Goal: Task Accomplishment & Management: Complete application form

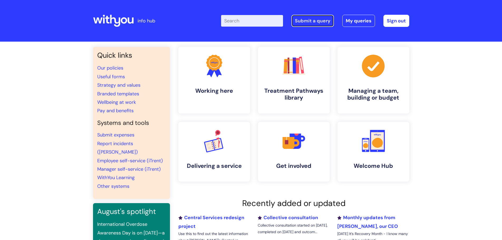
click at [309, 21] on link "Submit a query" at bounding box center [313, 21] width 42 height 12
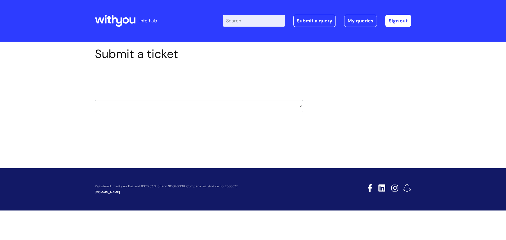
click at [271, 112] on select "HR / People IT and Support Clinical Drug Alerts Finance Accounts Data Support T…" at bounding box center [199, 106] width 208 height 12
select select "it_and_support"
click at [95, 100] on select "HR / People IT and Support Clinical Drug Alerts Finance Accounts Data Support T…" at bounding box center [199, 106] width 208 height 12
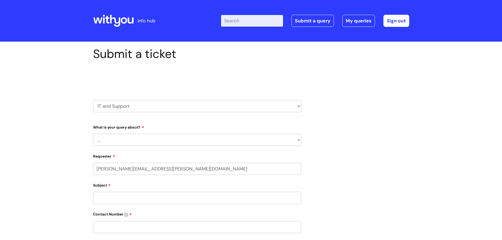
click at [142, 138] on select "... Mobile Phone Reset & MFA Accounts, Starters and Leavers IT Hardware issue I…" at bounding box center [197, 140] width 208 height 12
select select "Accounts, Starters and Leavers"
click at [93, 134] on select "... Mobile Phone Reset & MFA Accounts, Starters and Leavers IT Hardware issue I…" at bounding box center [197, 140] width 208 height 12
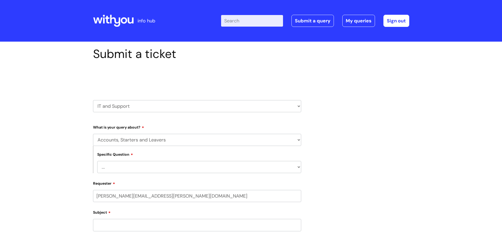
click at [147, 168] on select "... I have a new starter I have a leaver I need to make a change to an account …" at bounding box center [199, 167] width 204 height 12
select select "I need to make a change to an account"
click at [97, 161] on select "... I have a new starter I have a leaver I need to make a change to an account …" at bounding box center [199, 167] width 204 height 12
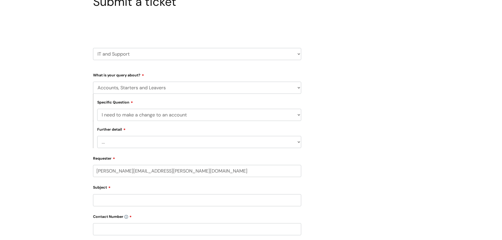
scroll to position [53, 0]
click at [134, 149] on form "Type Of Request ... Accounts (Finance) Alerts! (For clinical team) Data Protect…" at bounding box center [197, 206] width 208 height 273
click at [137, 144] on select "... I need to amend the name, details or access of an account I need to reinsta…" at bounding box center [199, 142] width 204 height 12
click at [143, 116] on select "... I have a new starter I have a leaver I need to make a change to an account …" at bounding box center [199, 114] width 204 height 12
click at [97, 108] on select "... I have a new starter I have a leaver I need to make a change to an account …" at bounding box center [199, 114] width 204 height 12
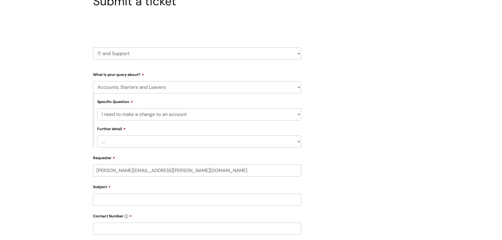
click at [164, 145] on select "... I need to amend the name, details or access of an account I need to reinsta…" at bounding box center [199, 142] width 204 height 12
select select "I need to amend the name, details or access of an account"
click at [97, 136] on select "... I need to amend the name, details or access of an account I need to reinsta…" at bounding box center [199, 142] width 204 height 12
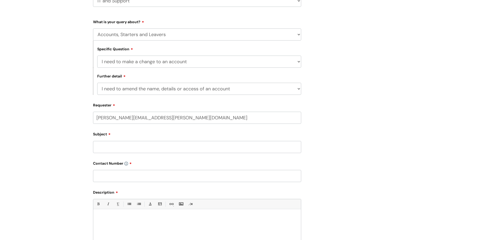
click at [119, 145] on input "Subject" at bounding box center [197, 147] width 208 height 12
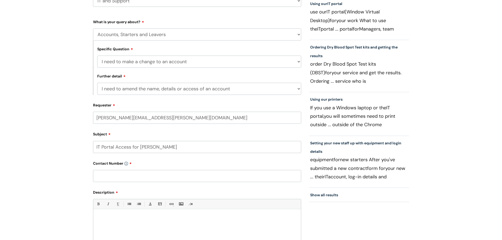
type input "IT Portal Access for [PERSON_NAME]"
click at [192, 173] on input "text" at bounding box center [197, 176] width 208 height 12
type input "07704224654"
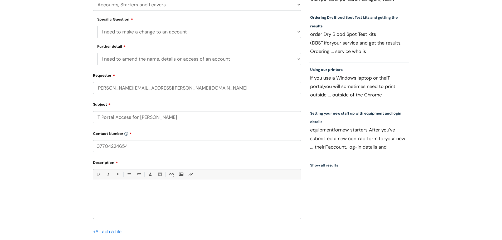
scroll to position [185, 0]
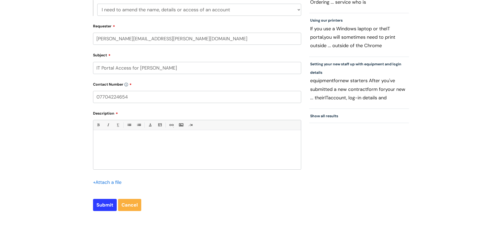
click at [170, 136] on div at bounding box center [197, 151] width 208 height 36
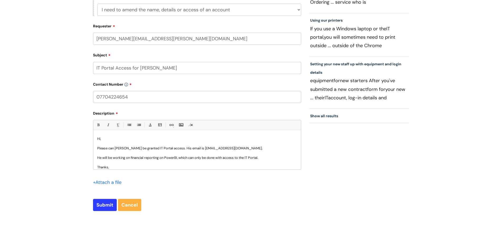
scroll to position [5, 0]
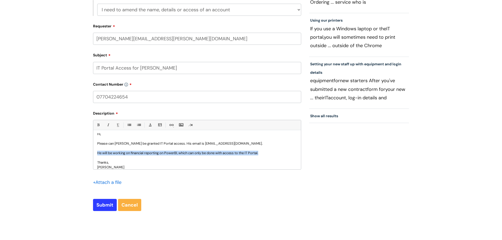
drag, startPoint x: 279, startPoint y: 154, endPoint x: 86, endPoint y: 153, distance: 193.5
click at [86, 153] on div "Submit a ticket Select issue type HR / People IT and Support Clinical Drug Aler…" at bounding box center [251, 49] width 502 height 385
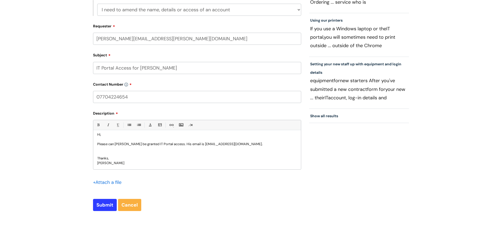
scroll to position [0, 0]
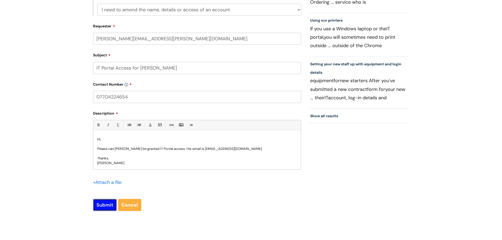
click at [104, 203] on input "Submit" at bounding box center [105, 205] width 24 height 12
type input "Please Wait..."
